Goal: Information Seeking & Learning: Learn about a topic

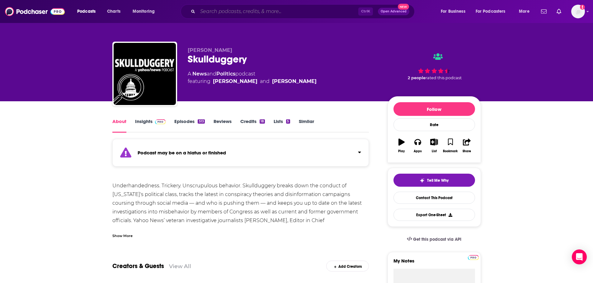
click at [262, 10] on input "Search podcasts, credits, & more..." at bounding box center [278, 12] width 160 height 10
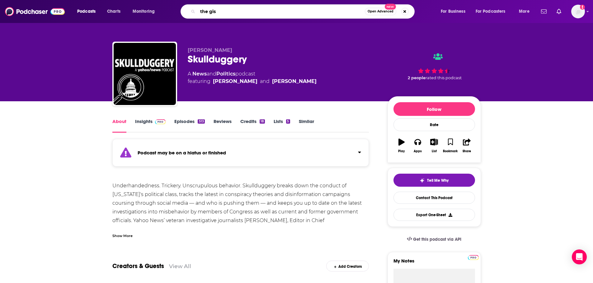
type input "the gist"
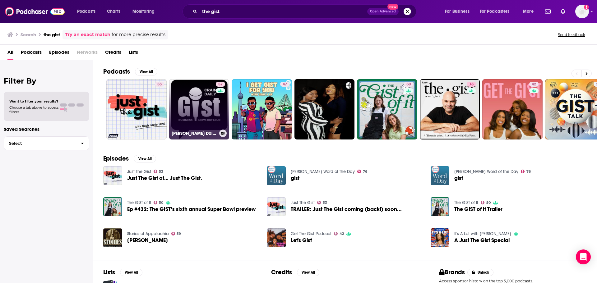
click at [185, 114] on link "57 [PERSON_NAME] Daily [PERSON_NAME]" at bounding box center [199, 109] width 60 height 60
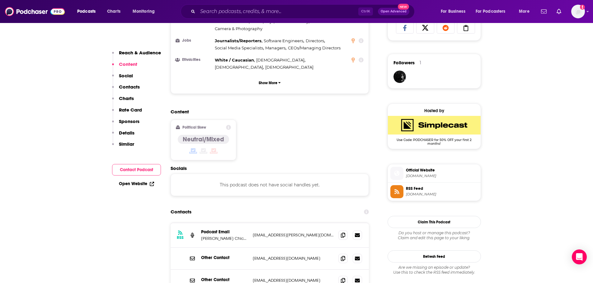
scroll to position [467, 0]
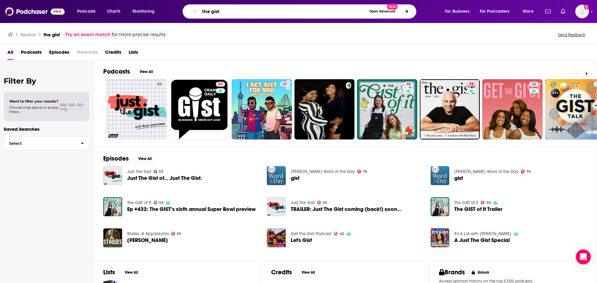
click at [226, 12] on input "the gist" at bounding box center [283, 12] width 167 height 10
type input "the gist [PERSON_NAME]"
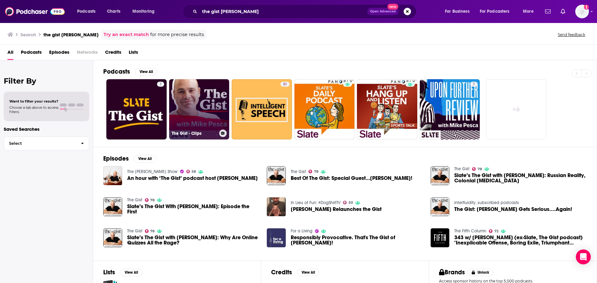
click at [200, 102] on link "The Gist - Clips" at bounding box center [199, 109] width 60 height 60
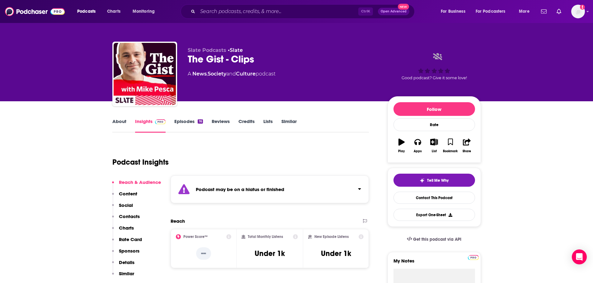
click at [116, 125] on link "About" at bounding box center [119, 126] width 14 height 14
